Goal: Information Seeking & Learning: Learn about a topic

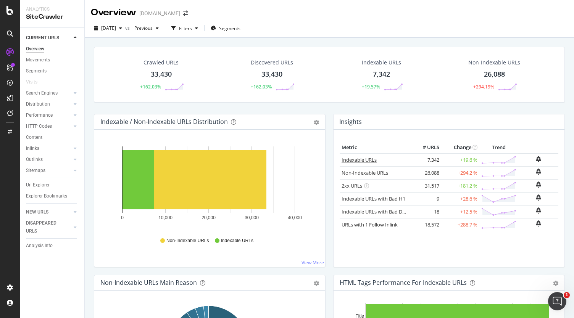
click at [357, 160] on link "Indexable URLs" at bounding box center [358, 159] width 35 height 7
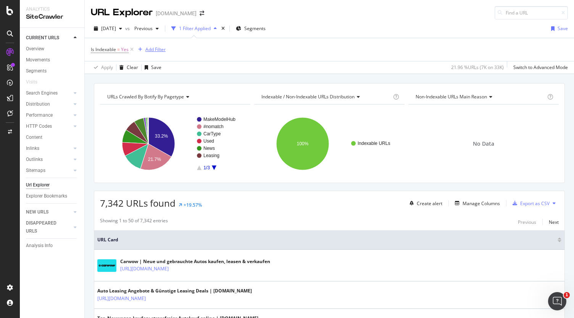
click at [157, 47] on div "Add Filter" at bounding box center [155, 49] width 20 height 6
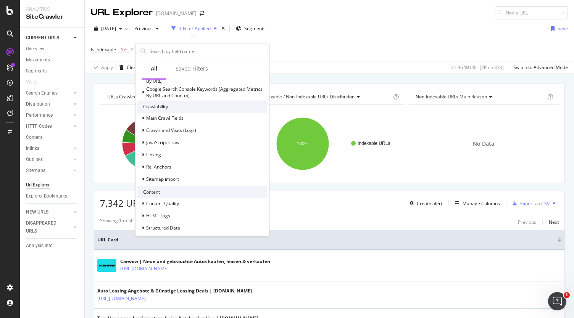
scroll to position [145, 0]
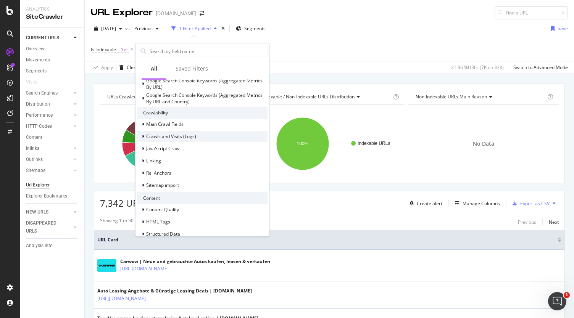
click at [172, 133] on span "Crawls and Visits (Logs)" at bounding box center [171, 136] width 50 height 6
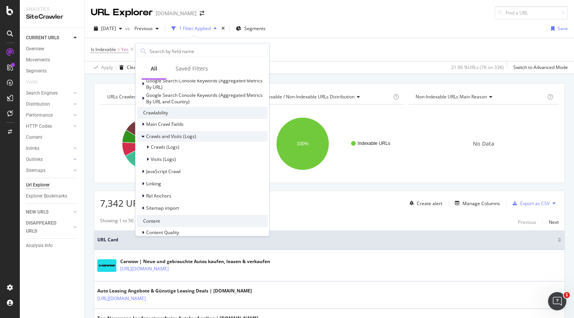
click at [172, 133] on span "Crawls and Visits (Logs)" at bounding box center [171, 136] width 50 height 6
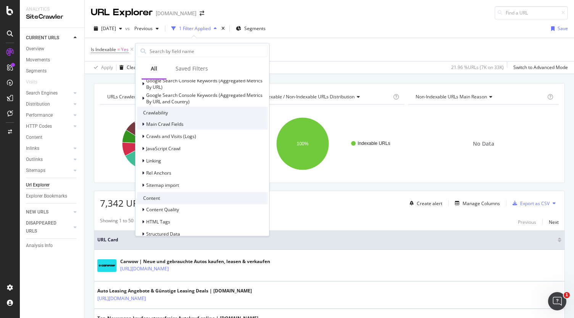
click at [171, 119] on div "Main Crawl Fields" at bounding box center [202, 124] width 130 height 11
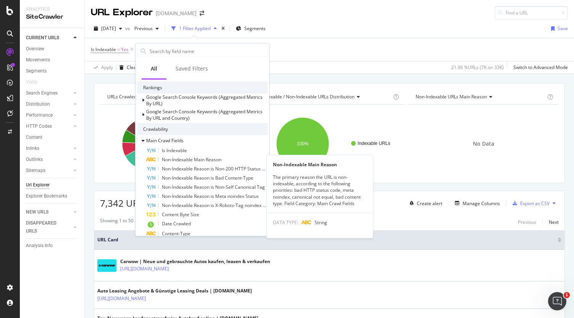
scroll to position [128, 0]
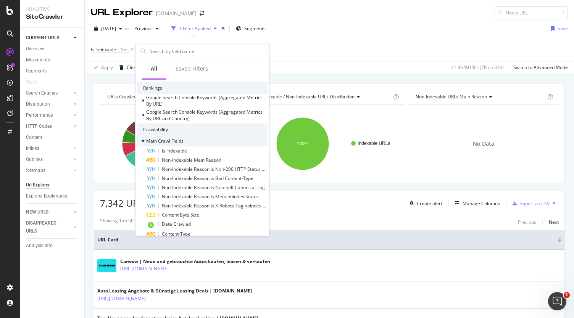
click at [181, 141] on span "Main Crawl Fields" at bounding box center [164, 141] width 37 height 6
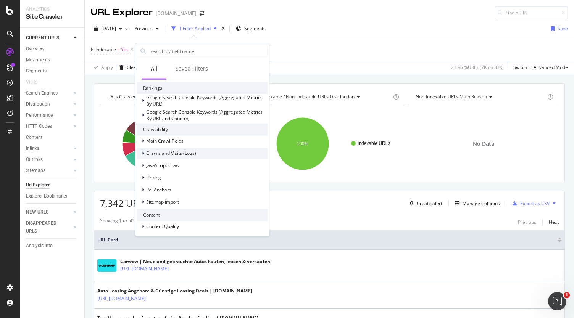
click at [169, 149] on div "Crawls and Visits (Logs)" at bounding box center [166, 153] width 59 height 8
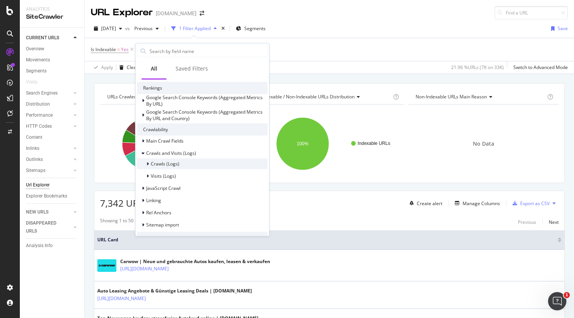
click at [156, 163] on span "Crawls (Logs)" at bounding box center [165, 164] width 29 height 6
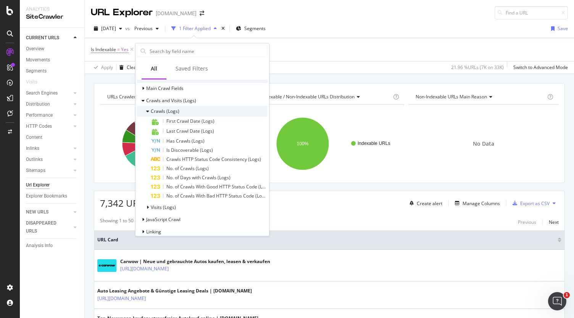
scroll to position [187, 0]
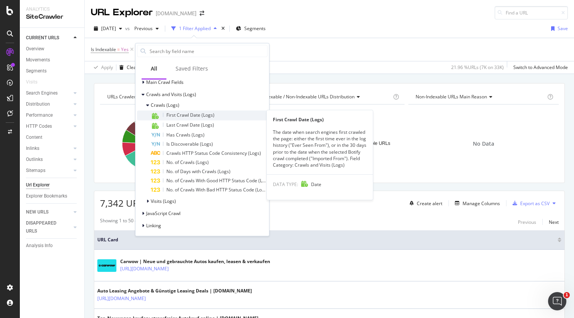
click at [207, 112] on span "First Crawl Date (Logs)" at bounding box center [190, 114] width 48 height 6
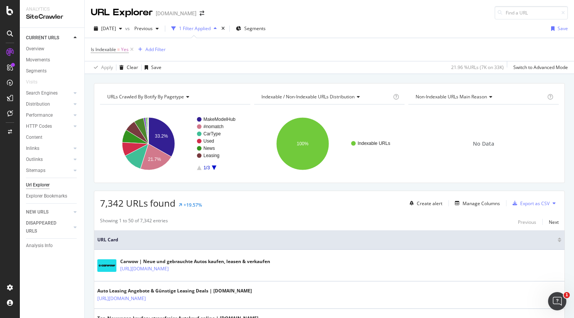
click at [276, 78] on div "URLs Crawled By Botify By pagetype Chart (by Value) Table Expand Export as CSV …" at bounding box center [329, 83] width 489 height 18
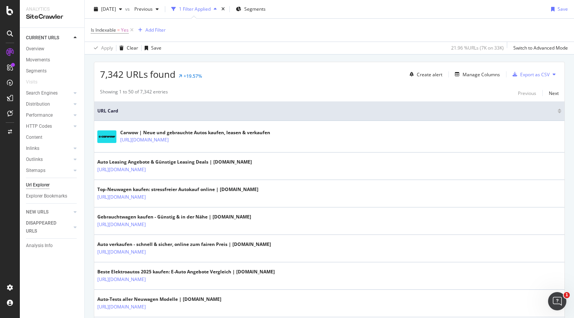
scroll to position [0, 0]
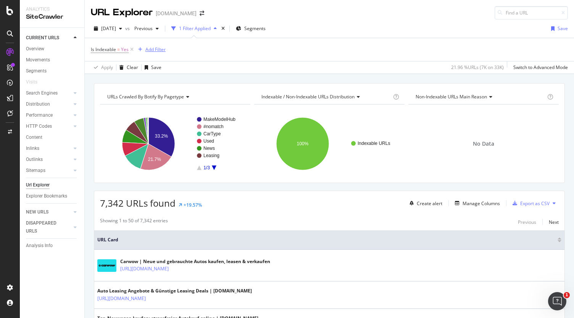
click at [156, 51] on div "Add Filter" at bounding box center [155, 49] width 20 height 6
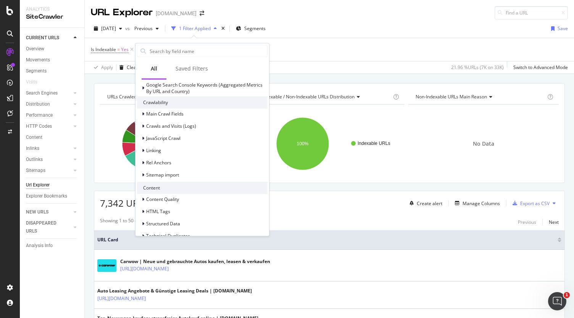
scroll to position [156, 0]
click at [173, 122] on div "Crawls and Visits (Logs)" at bounding box center [166, 126] width 59 height 8
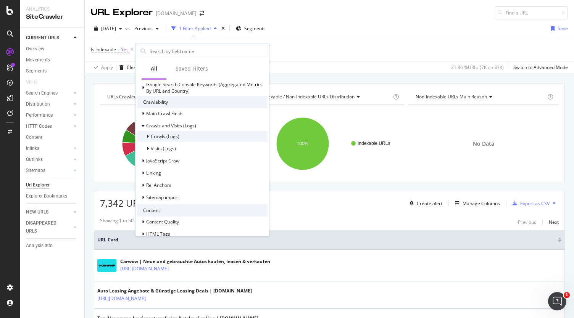
click at [154, 133] on span "Crawls (Logs)" at bounding box center [165, 136] width 29 height 6
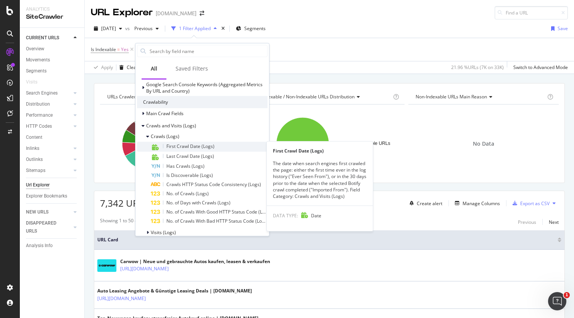
click at [170, 146] on span "First Crawl Date (Logs)" at bounding box center [190, 146] width 48 height 6
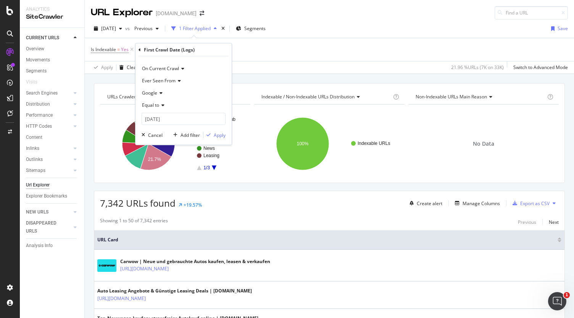
click at [289, 64] on div "Apply Clear Save 21.96 % URLs ( 7K on 33K ) Switch to Advanced Mode" at bounding box center [329, 67] width 489 height 13
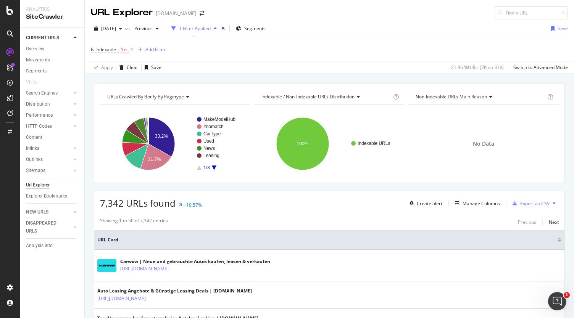
click at [211, 27] on div "1 Filter Applied" at bounding box center [195, 28] width 32 height 6
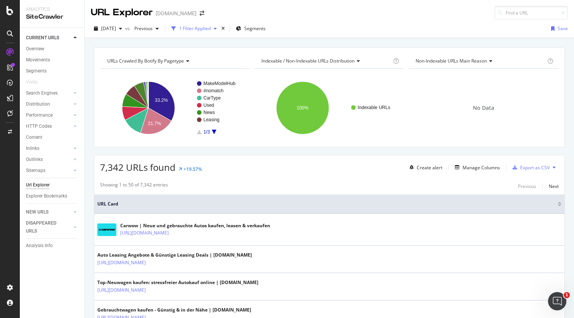
click at [211, 27] on div "1 Filter Applied" at bounding box center [195, 28] width 32 height 6
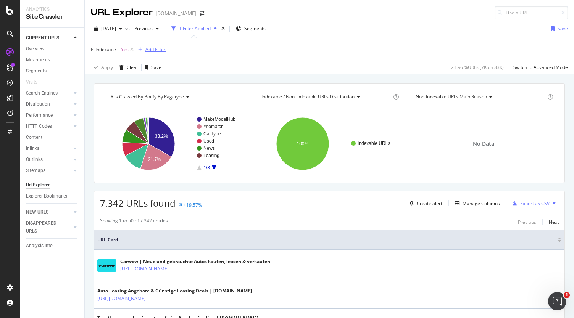
click at [162, 48] on div "Add Filter" at bounding box center [155, 49] width 20 height 6
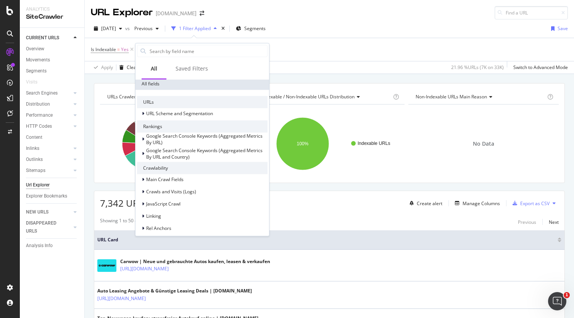
scroll to position [111, 0]
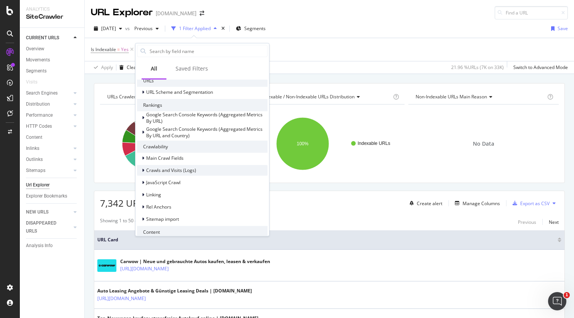
click at [175, 171] on span "Crawls and Visits (Logs)" at bounding box center [171, 170] width 50 height 6
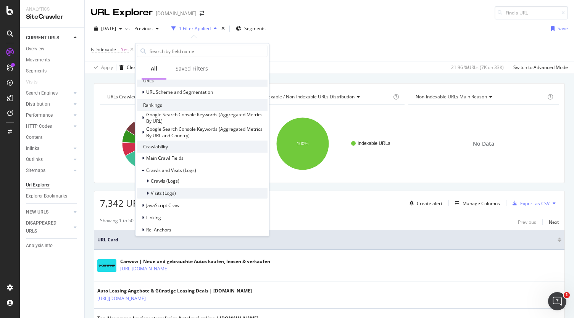
click at [163, 190] on span "Visits (Logs)" at bounding box center [163, 193] width 25 height 6
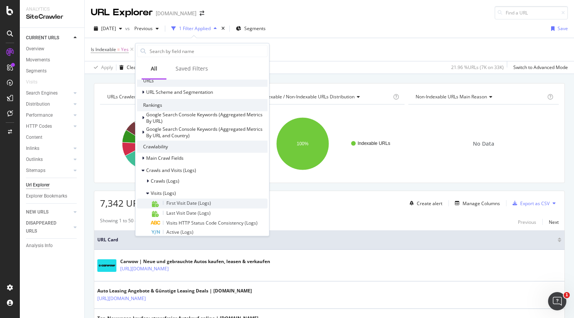
click at [187, 206] on div "First Visit Date (Logs)" at bounding box center [209, 203] width 117 height 10
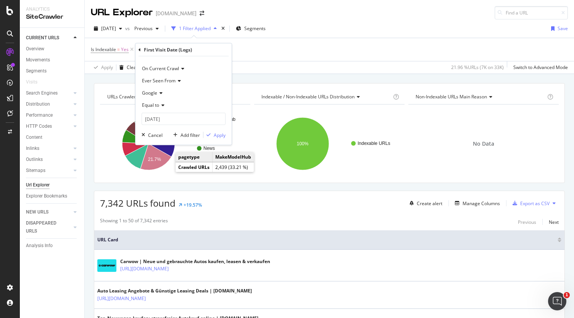
click at [182, 68] on icon at bounding box center [181, 68] width 5 height 5
click at [196, 69] on div "On Current Crawl" at bounding box center [184, 69] width 84 height 12
click at [178, 80] on icon at bounding box center [177, 81] width 5 height 5
click at [191, 80] on div "Ever Seen From" at bounding box center [184, 81] width 84 height 12
click at [213, 133] on div "button" at bounding box center [208, 135] width 10 height 5
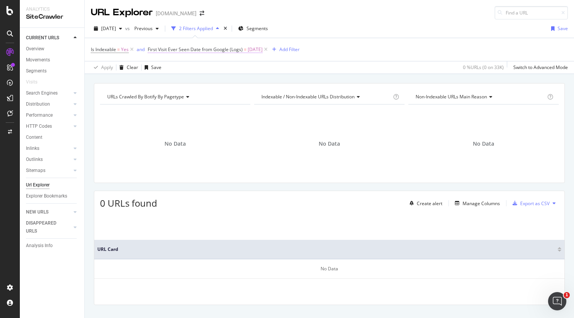
click at [262, 50] on span "[DATE]" at bounding box center [255, 49] width 15 height 11
click at [176, 103] on icon at bounding box center [174, 103] width 5 height 5
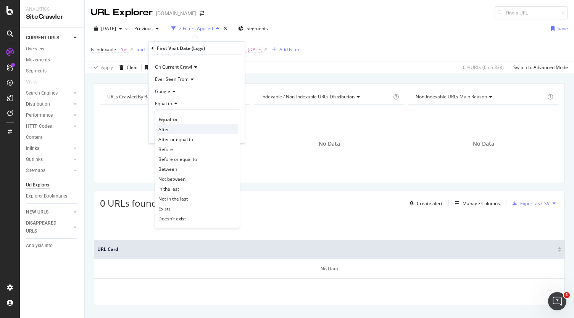
click at [175, 129] on div "After" at bounding box center [197, 129] width 82 height 10
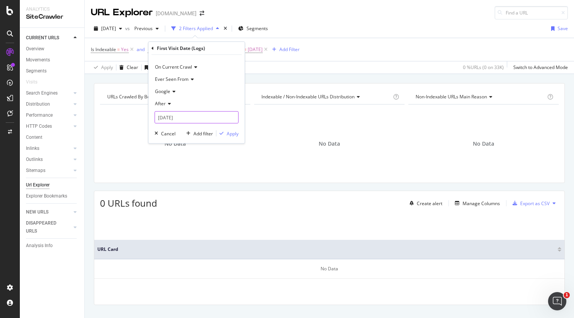
click at [192, 117] on input "[DATE]" at bounding box center [196, 117] width 84 height 12
click at [228, 156] on div "5" at bounding box center [228, 157] width 13 height 10
type input "[DATE]"
click at [228, 132] on div "Apply" at bounding box center [233, 133] width 12 height 6
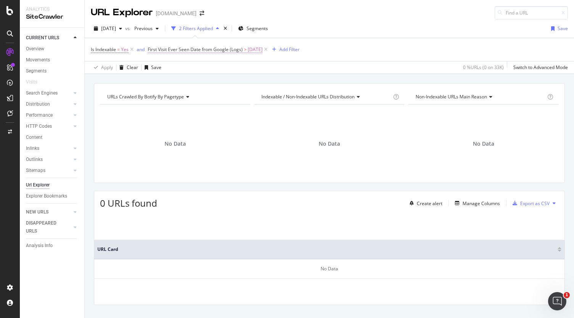
click at [258, 51] on span "[DATE]" at bounding box center [255, 49] width 15 height 11
click at [169, 106] on div "After" at bounding box center [196, 104] width 84 height 12
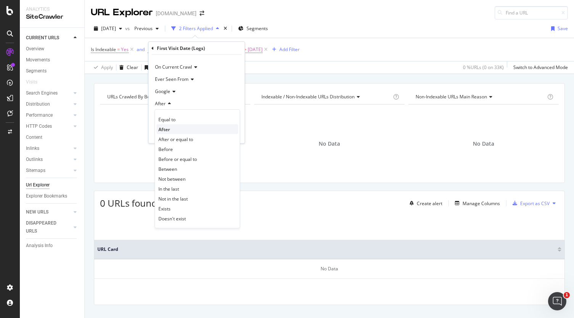
click at [164, 130] on span "After" at bounding box center [163, 129] width 11 height 6
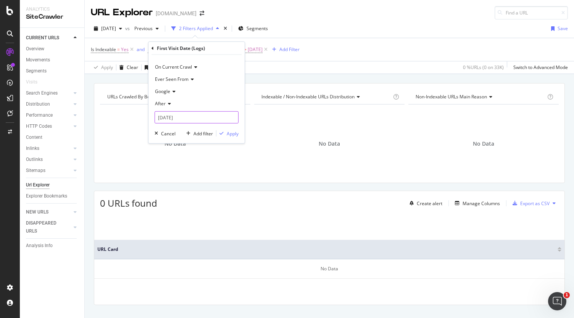
click at [175, 116] on input "[DATE]" at bounding box center [196, 117] width 84 height 12
click at [202, 159] on div "3" at bounding box center [202, 157] width 13 height 10
type input "[DATE]"
click at [230, 130] on div "Apply" at bounding box center [233, 133] width 12 height 6
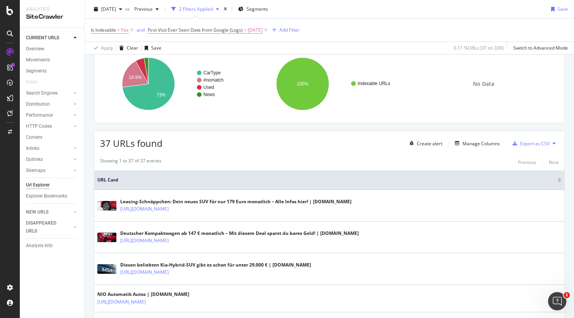
scroll to position [43, 0]
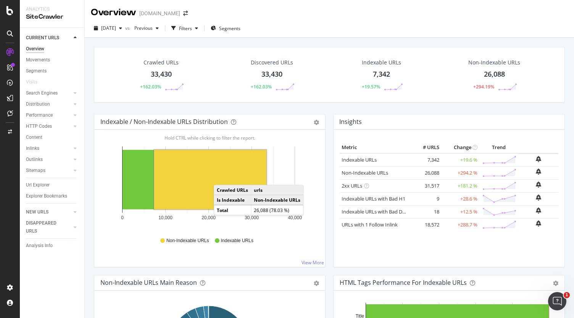
click at [221, 177] on rect "A chart." at bounding box center [210, 180] width 112 height 60
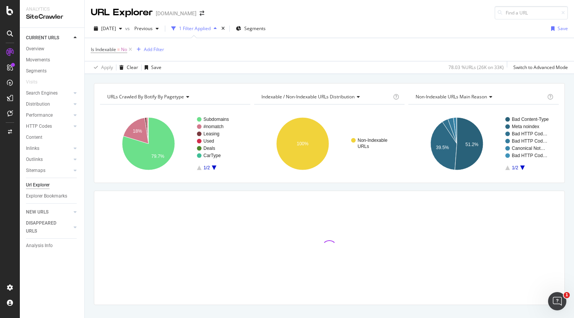
click at [100, 145] on icon "Subdomains #nomatch Leasing Used Deals CarType 1/2 18% 79.7%" at bounding box center [174, 144] width 148 height 66
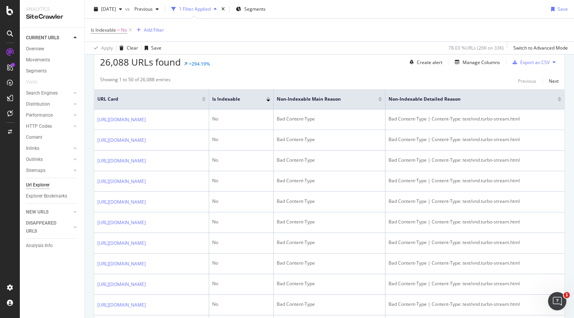
scroll to position [142, 0]
click at [368, 65] on div "26,088 URLs found +294.19% Create alert Manage Columns Export as CSV" at bounding box center [329, 59] width 470 height 19
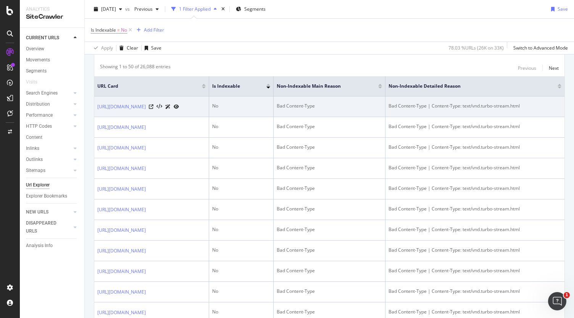
scroll to position [156, 0]
drag, startPoint x: 487, startPoint y: 118, endPoint x: 482, endPoint y: 121, distance: 5.2
click at [482, 116] on td "Bad Content-Type | Content-Type: text/vnd.turbo-stream.html" at bounding box center [474, 105] width 179 height 21
drag, startPoint x: 389, startPoint y: 129, endPoint x: 372, endPoint y: 121, distance: 18.8
click at [372, 116] on td "Bad Content-Type" at bounding box center [329, 105] width 112 height 21
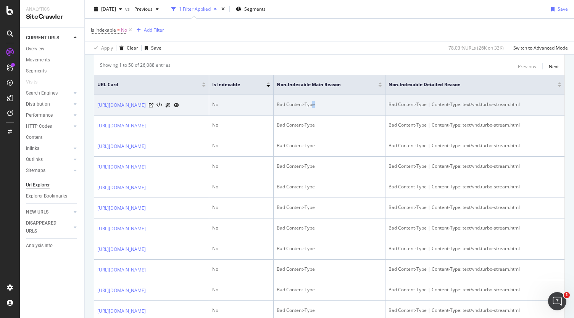
click at [372, 116] on td "Bad Content-Type" at bounding box center [329, 105] width 112 height 21
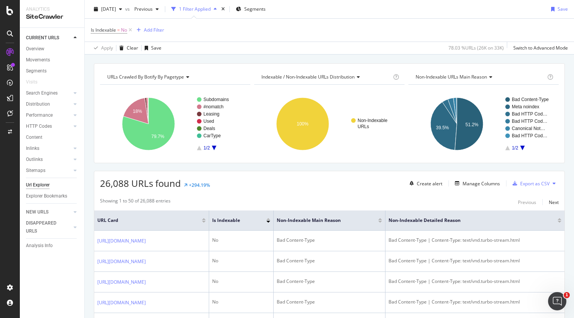
scroll to position [0, 0]
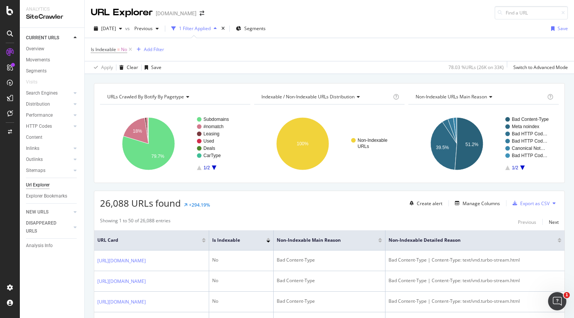
click at [265, 170] on rect "A chart." at bounding box center [328, 144] width 148 height 66
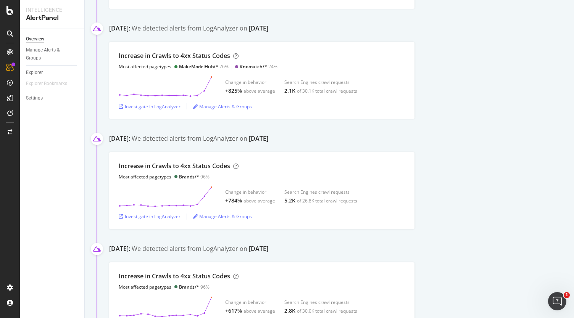
scroll to position [207, 0]
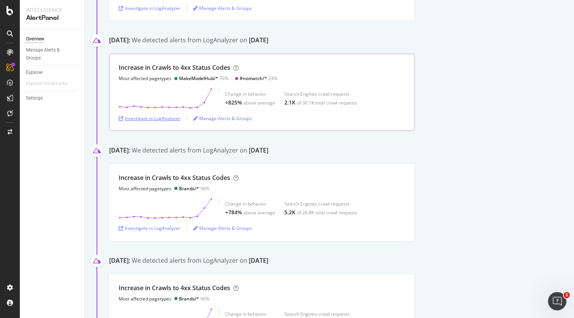
click at [147, 117] on div "Investigate in LogAnalyzer" at bounding box center [150, 118] width 62 height 6
click at [147, 120] on div "Investigate in LogAnalyzer" at bounding box center [150, 118] width 62 height 6
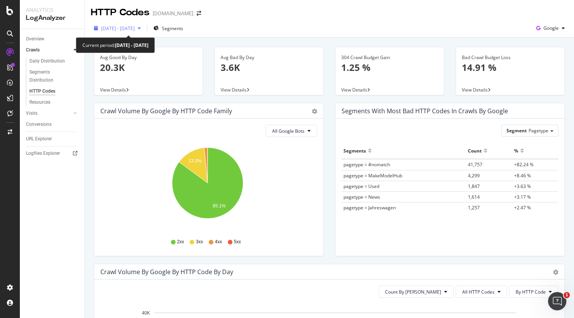
click at [144, 30] on div "button" at bounding box center [139, 28] width 9 height 5
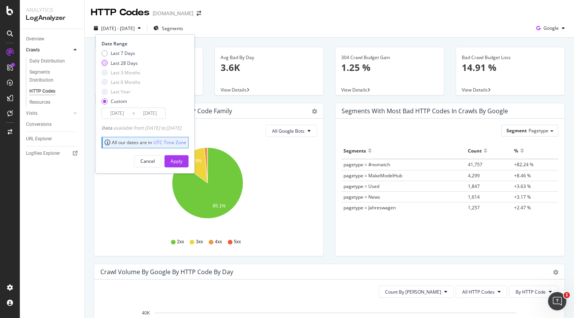
click at [108, 64] on div "Last 28 Days" at bounding box center [120, 63] width 39 height 6
type input "2025/08/12"
type input "2025/09/08"
click at [188, 159] on button "Apply" at bounding box center [176, 161] width 24 height 12
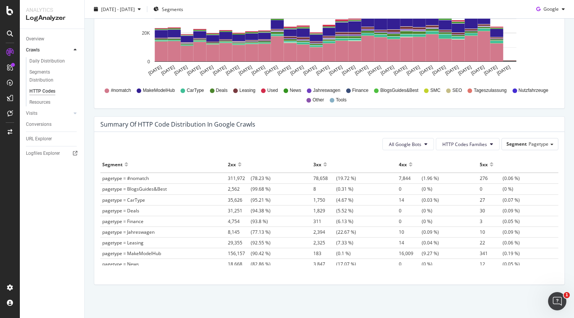
scroll to position [431, 0]
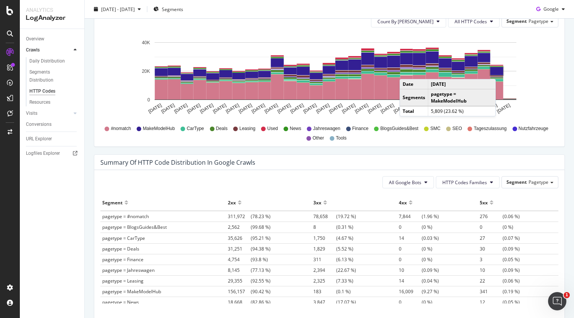
click at [497, 71] on rect "A chart." at bounding box center [496, 71] width 13 height 8
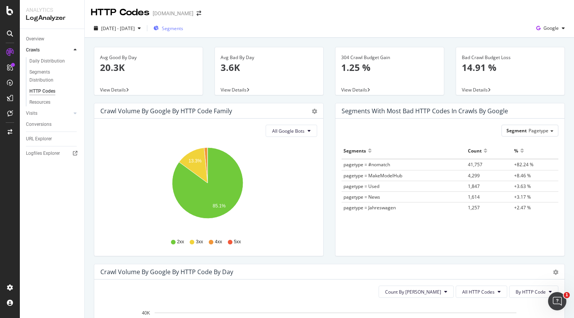
click at [183, 32] on div "Segments" at bounding box center [168, 28] width 30 height 11
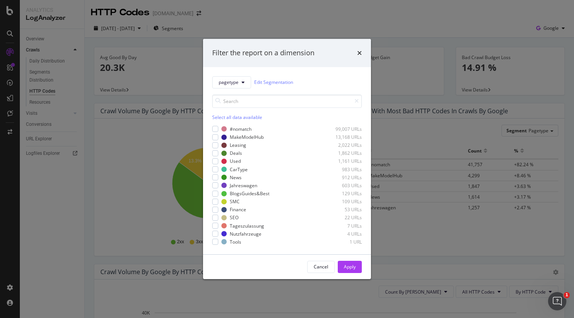
click at [268, 21] on div "Filter the report on a dimension pagetype Edit Segmentation Select all data ava…" at bounding box center [287, 159] width 574 height 318
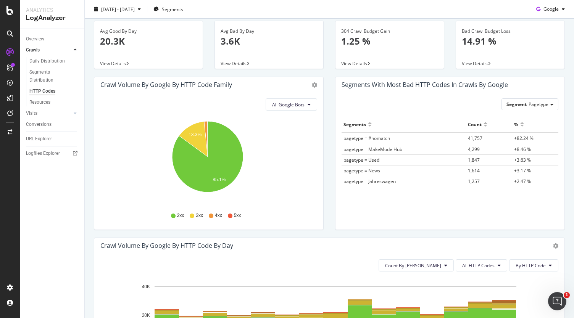
scroll to position [38, 0]
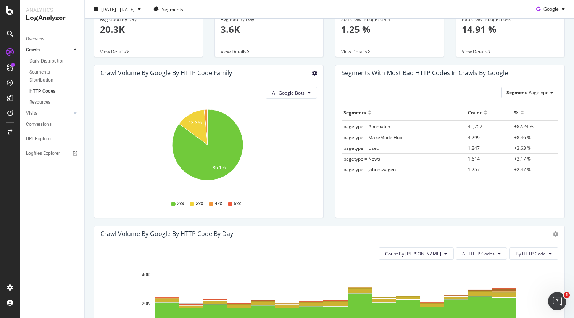
click at [312, 74] on icon "gear" at bounding box center [314, 73] width 5 height 5
click at [329, 84] on div "Segments with most bad HTTP codes in Crawls by google Segment Pagetype Hold CTR…" at bounding box center [449, 145] width 241 height 161
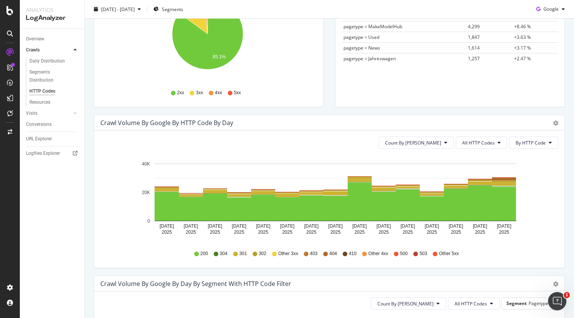
scroll to position [153, 0]
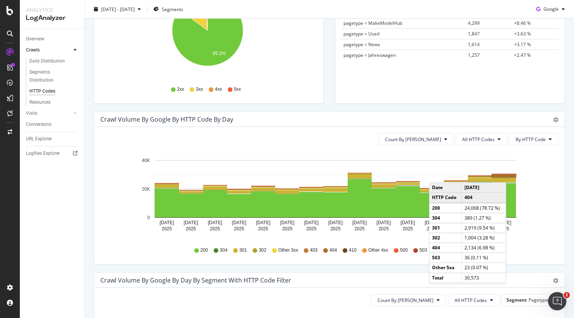
click at [508, 174] on rect "A chart." at bounding box center [504, 175] width 24 height 3
